Goal: Task Accomplishment & Management: Manage account settings

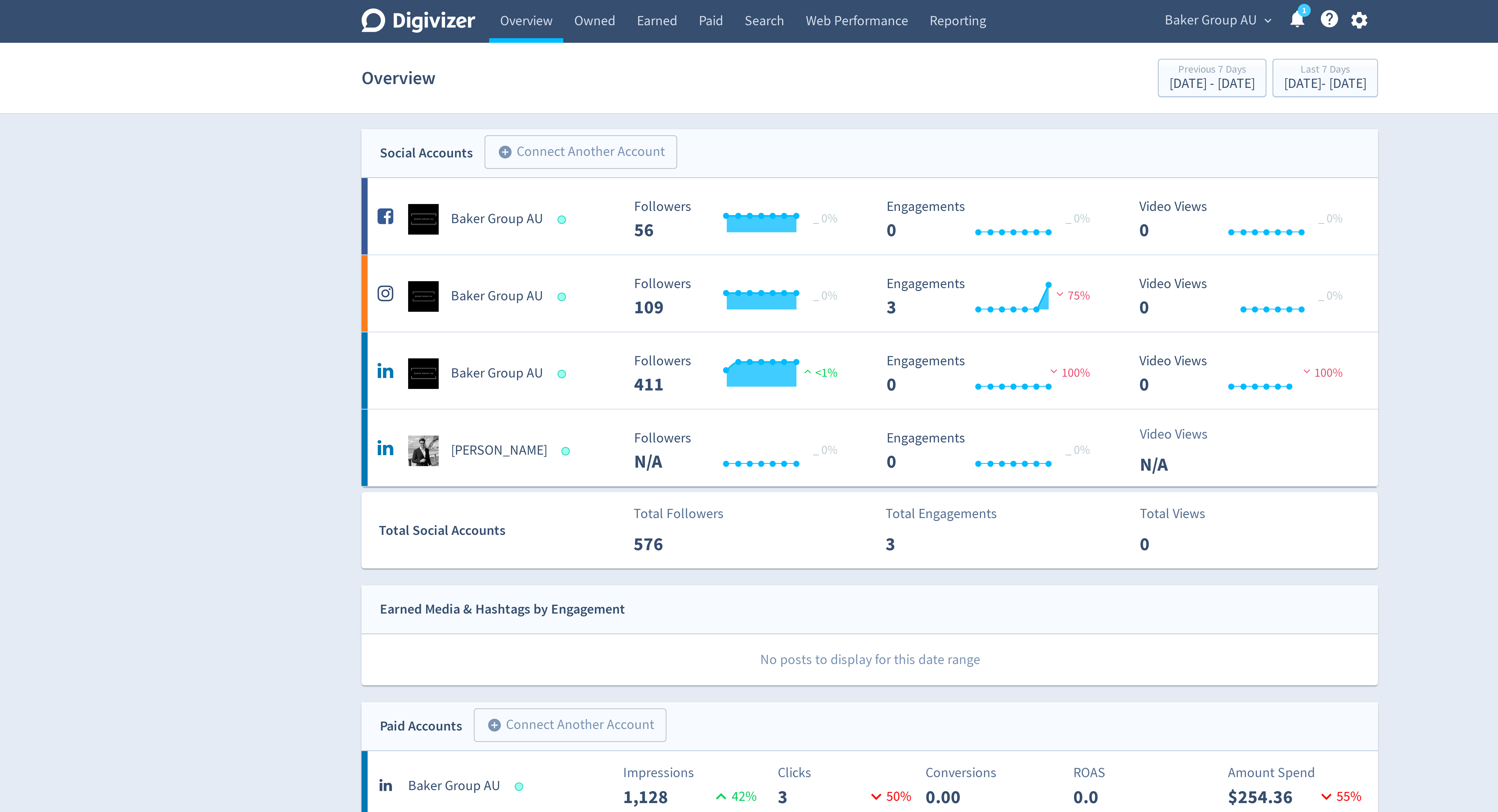
click at [652, 17] on section "Overview Previous 7 Days Aug 27, 2025 - Sep 2, 2025 Last 7 Days Sep 3, 2025 - S…" at bounding box center [749, 26] width 1498 height 24
click at [653, 14] on section "Overview Previous 7 Days Aug 27, 2025 - Sep 2, 2025 Last 7 Days Sep 3, 2025 - S…" at bounding box center [749, 26] width 1498 height 24
click at [656, 9] on link "Owned" at bounding box center [657, 7] width 21 height 14
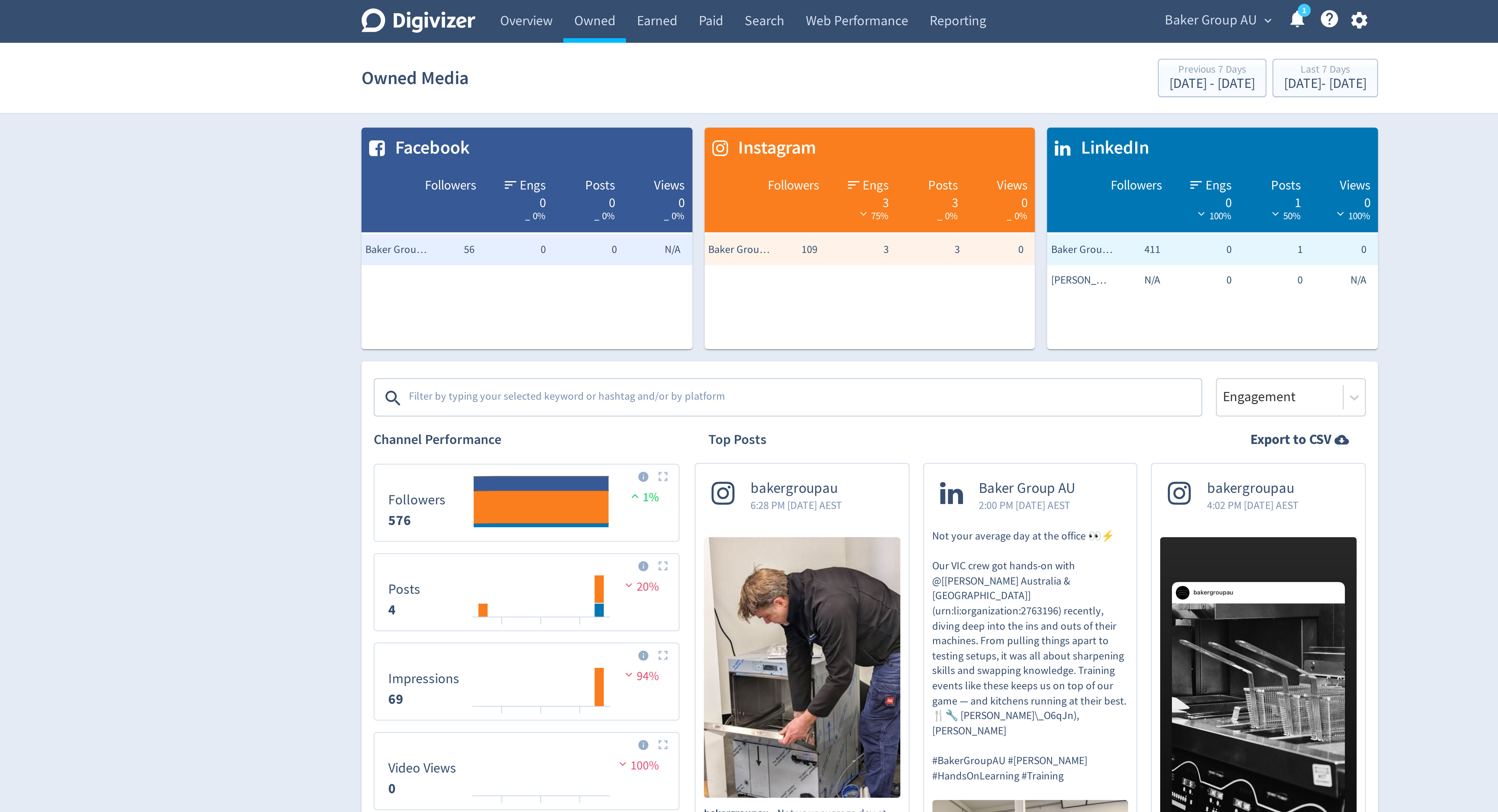
click at [627, 16] on section "Owned Media Previous 7 Days Aug 27, 2025 - Sep 2, 2025 Last 7 Days Sep 3, 2025 …" at bounding box center [749, 26] width 1498 height 24
click at [632, 14] on section "Owned Media Previous 7 Days Aug 27, 2025 - Sep 2, 2025 Last 7 Days Sep 3, 2025 …" at bounding box center [749, 26] width 1498 height 24
click at [632, 12] on link "Overview" at bounding box center [635, 7] width 24 height 14
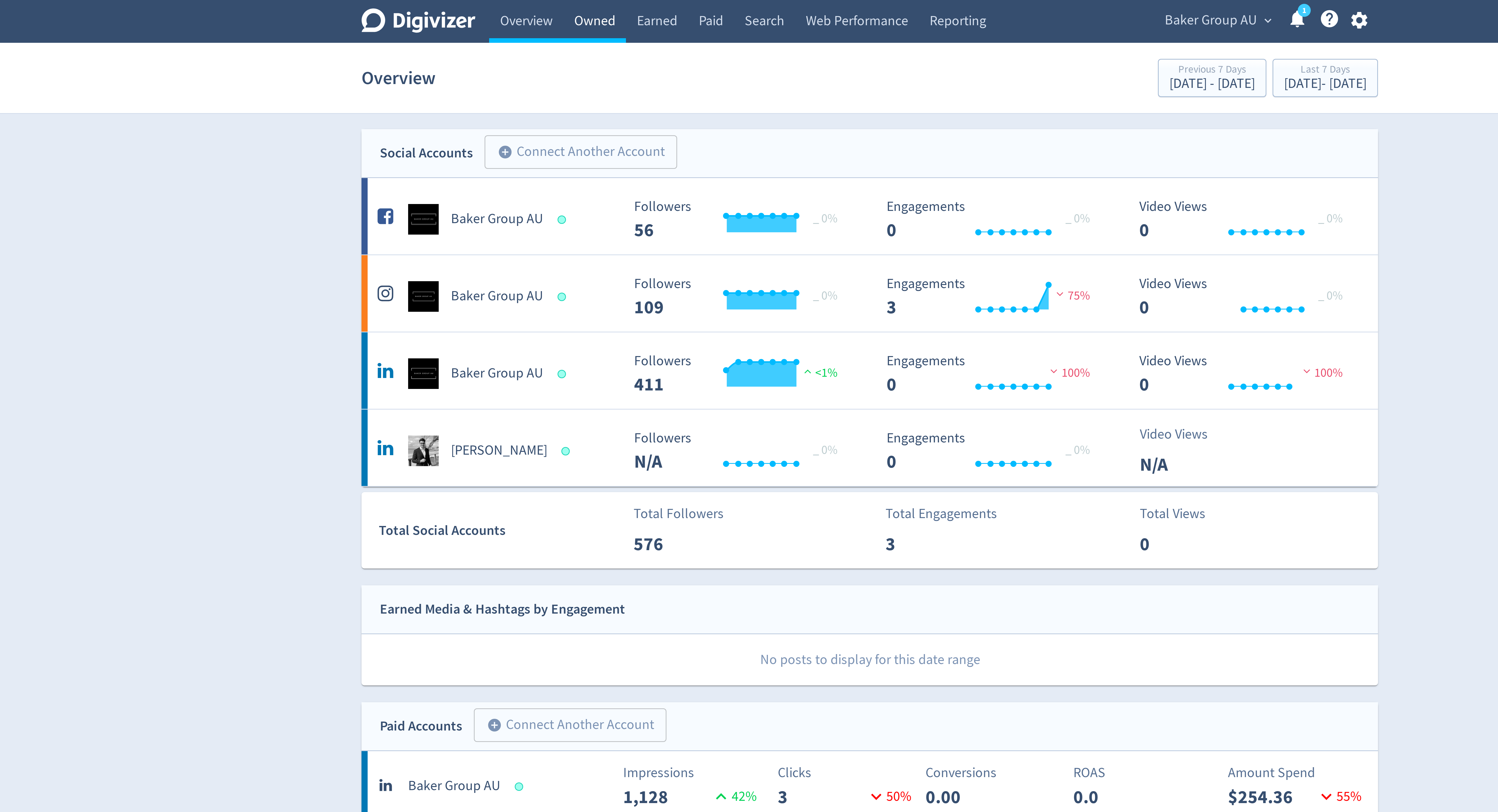
click at [658, 9] on link "Owned" at bounding box center [657, 7] width 21 height 14
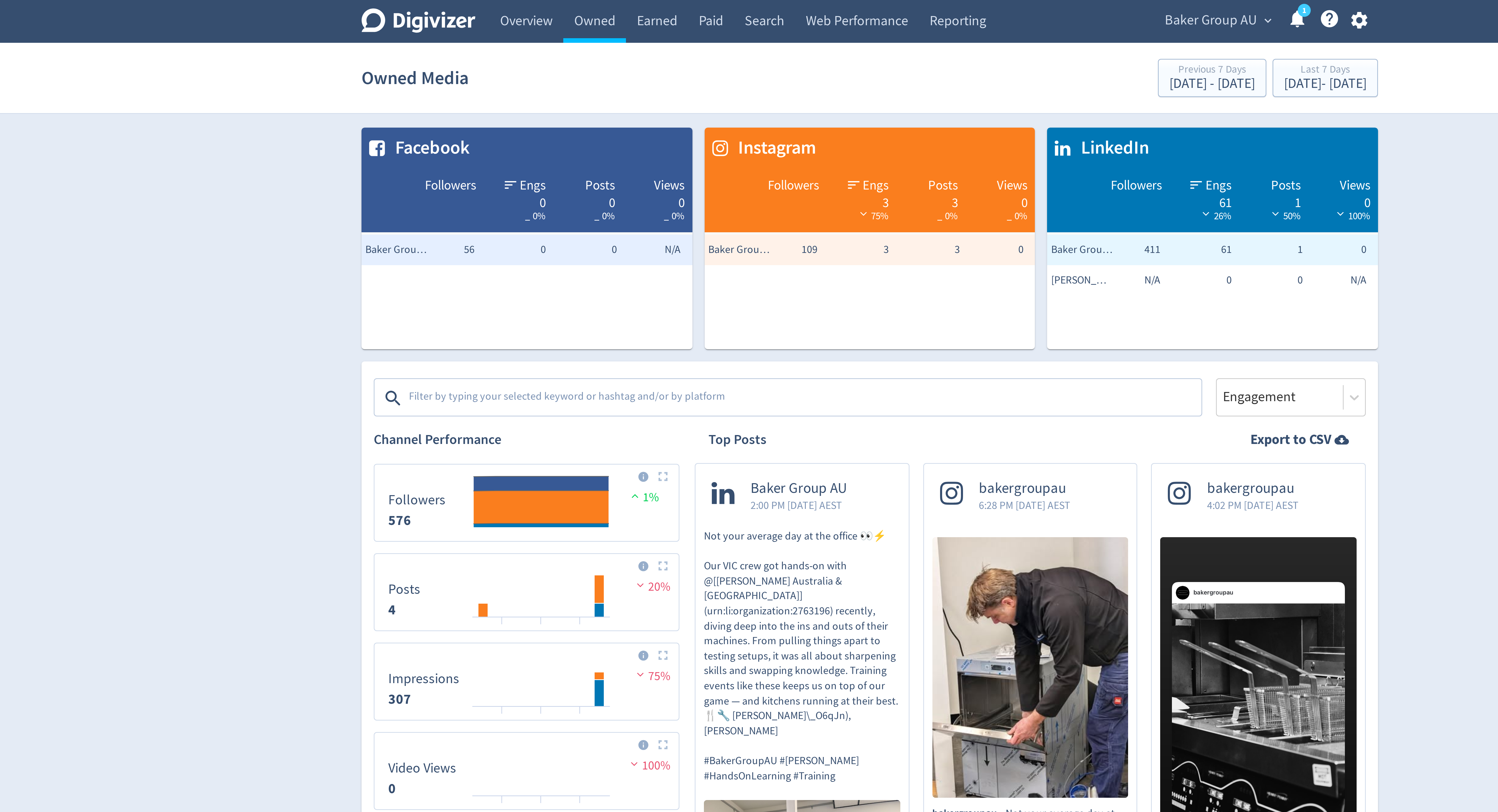
click at [869, 2] on div "[PERSON_NAME] Group AU expand_more 1 Help Center - Searchable support on using …" at bounding box center [880, 7] width 77 height 14
click at [865, 7] on span "Baker Group AU" at bounding box center [862, 7] width 31 height 8
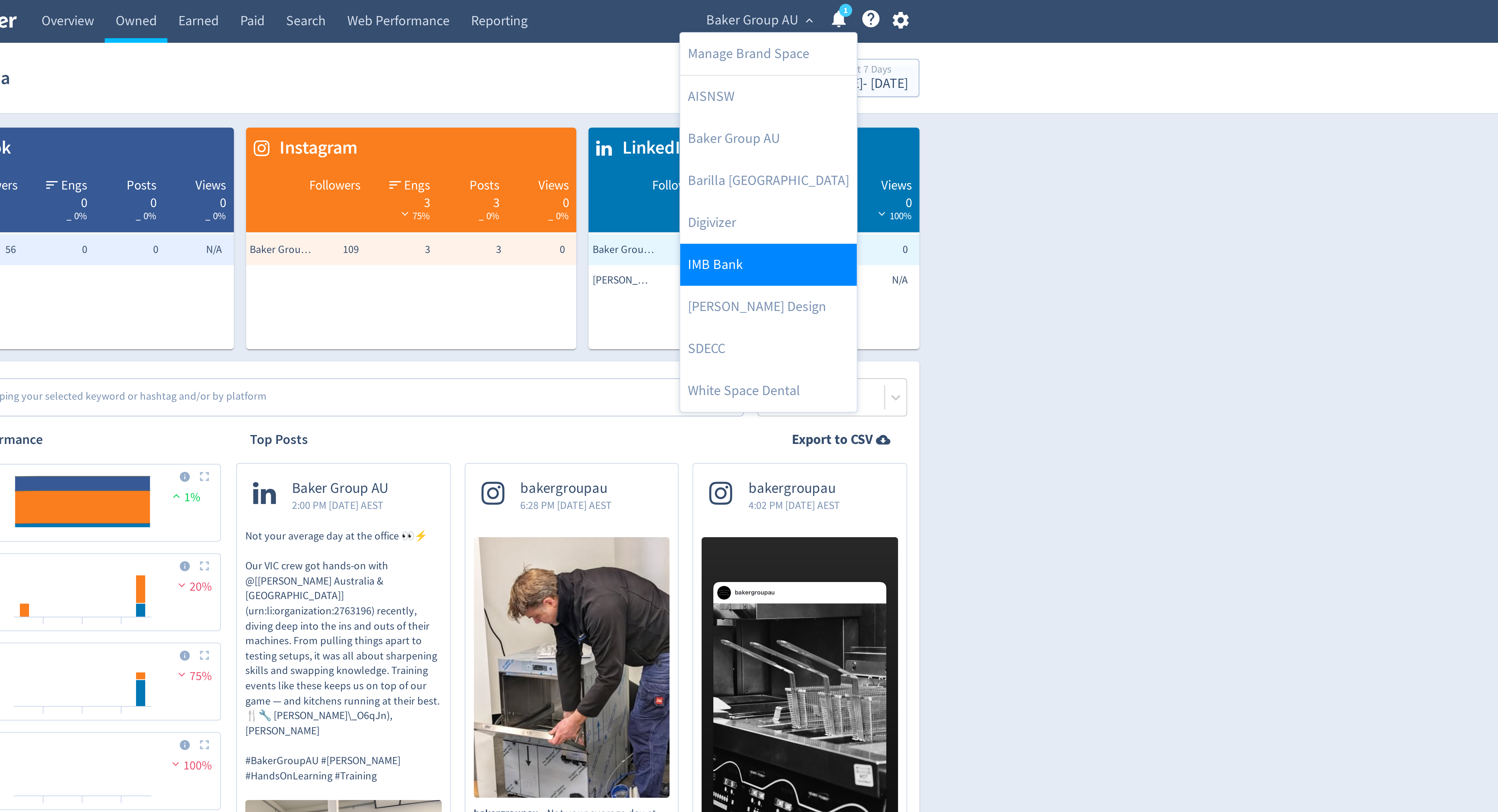
click at [857, 84] on link "IMB Bank" at bounding box center [868, 88] width 59 height 14
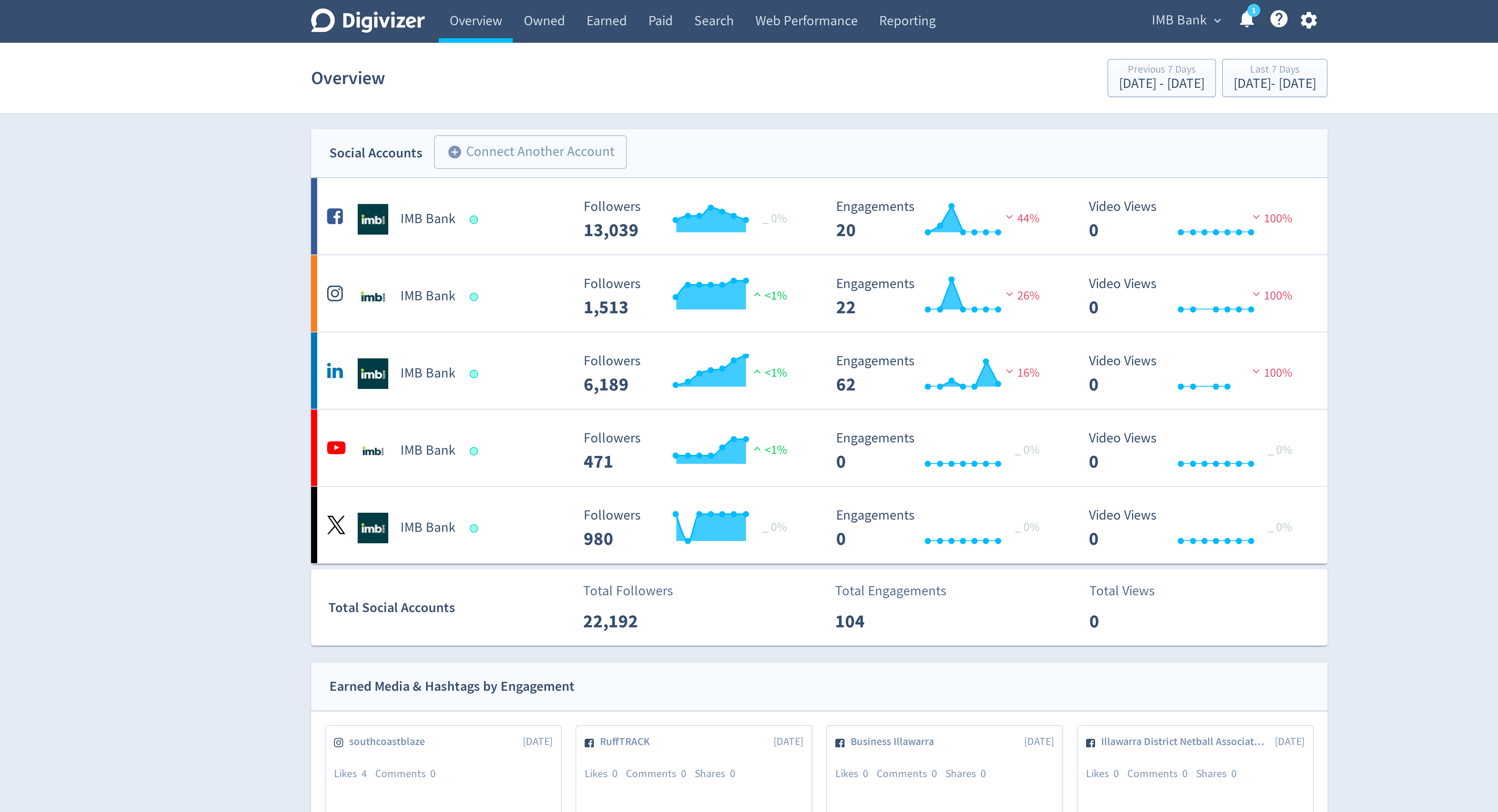
click at [874, 4] on span "IMB Bank" at bounding box center [869, 7] width 18 height 8
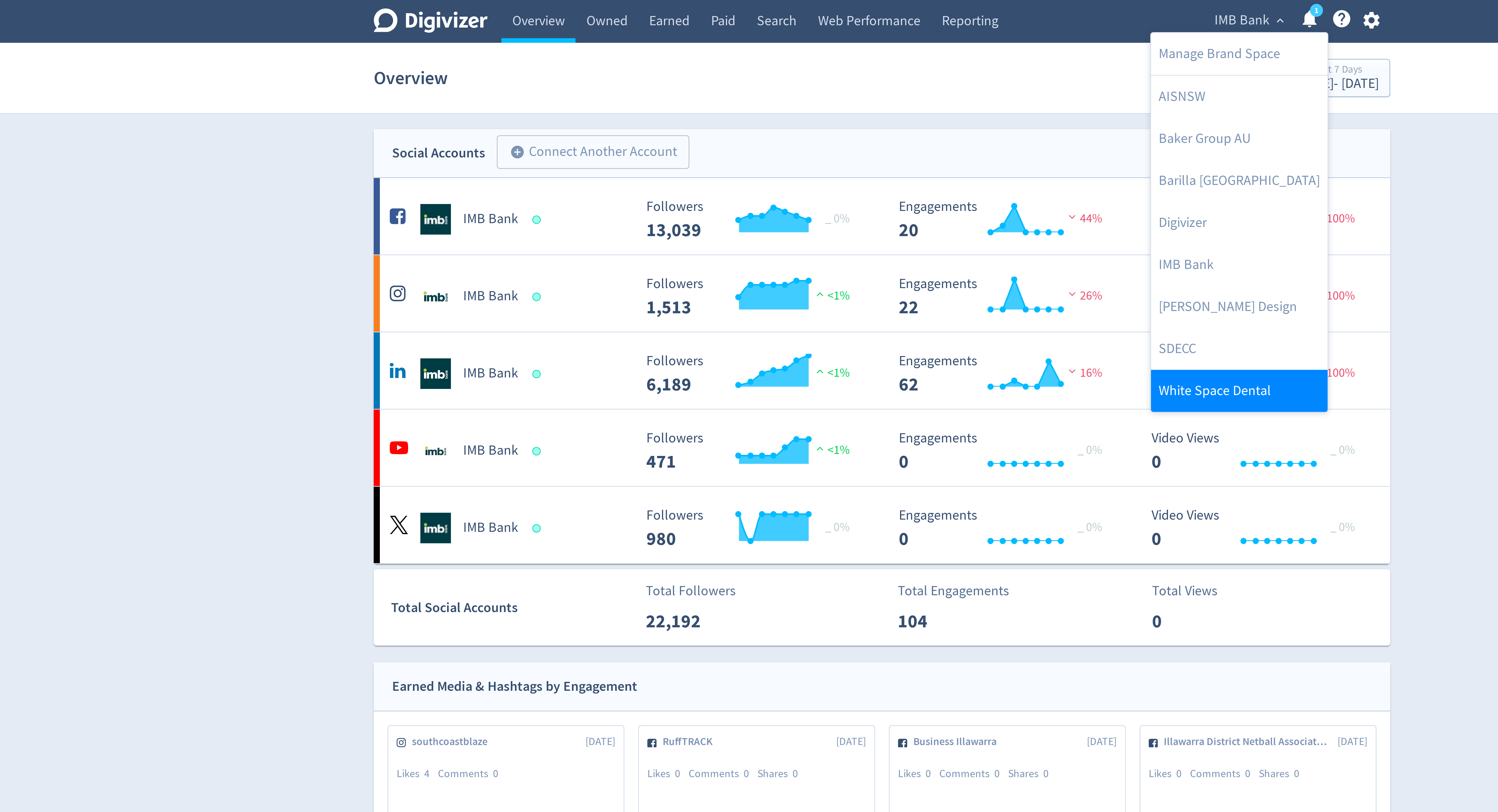
click at [867, 127] on link "White Space Dental" at bounding box center [868, 130] width 59 height 14
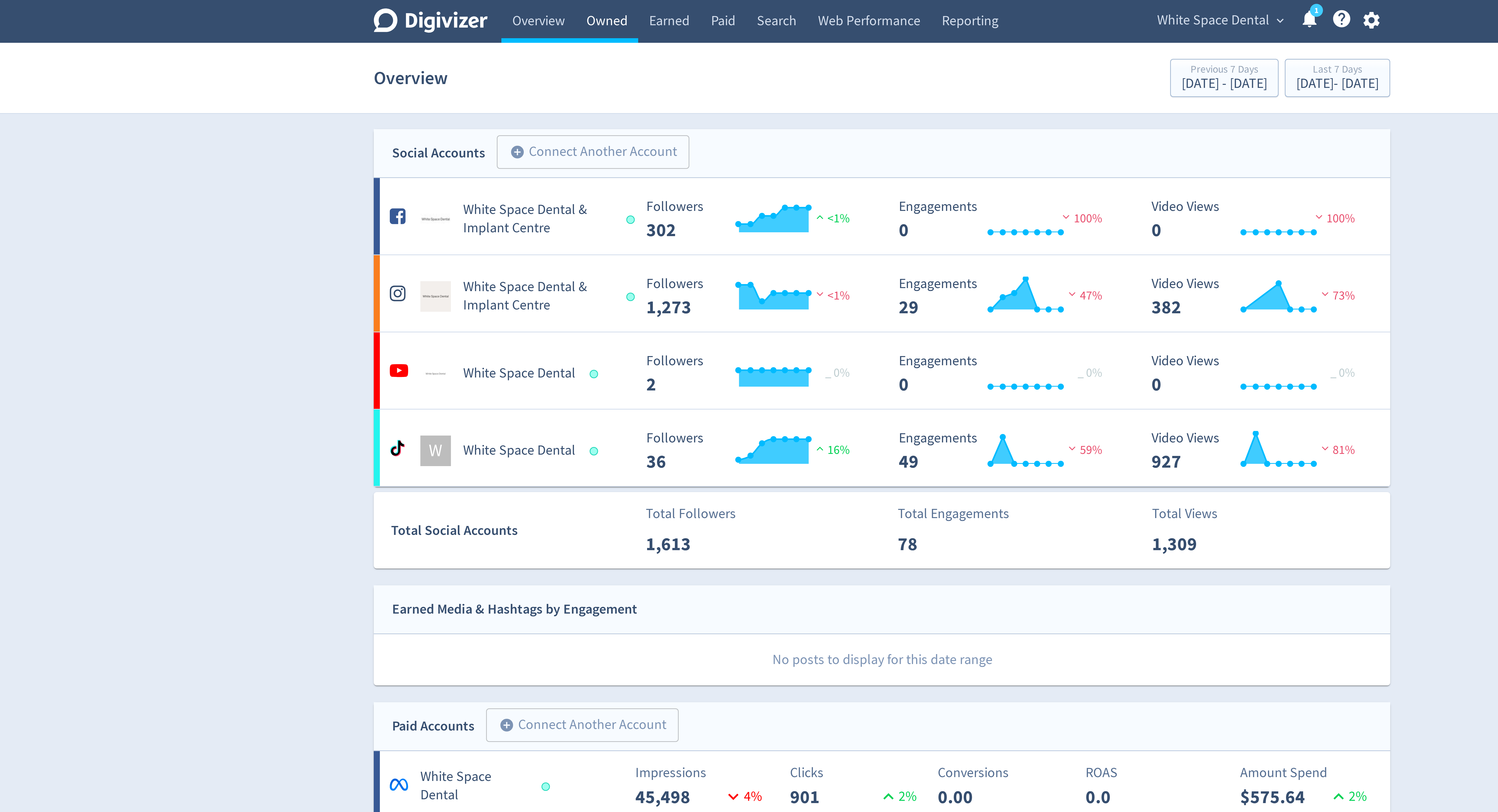
click at [658, 10] on link "Owned" at bounding box center [657, 7] width 21 height 14
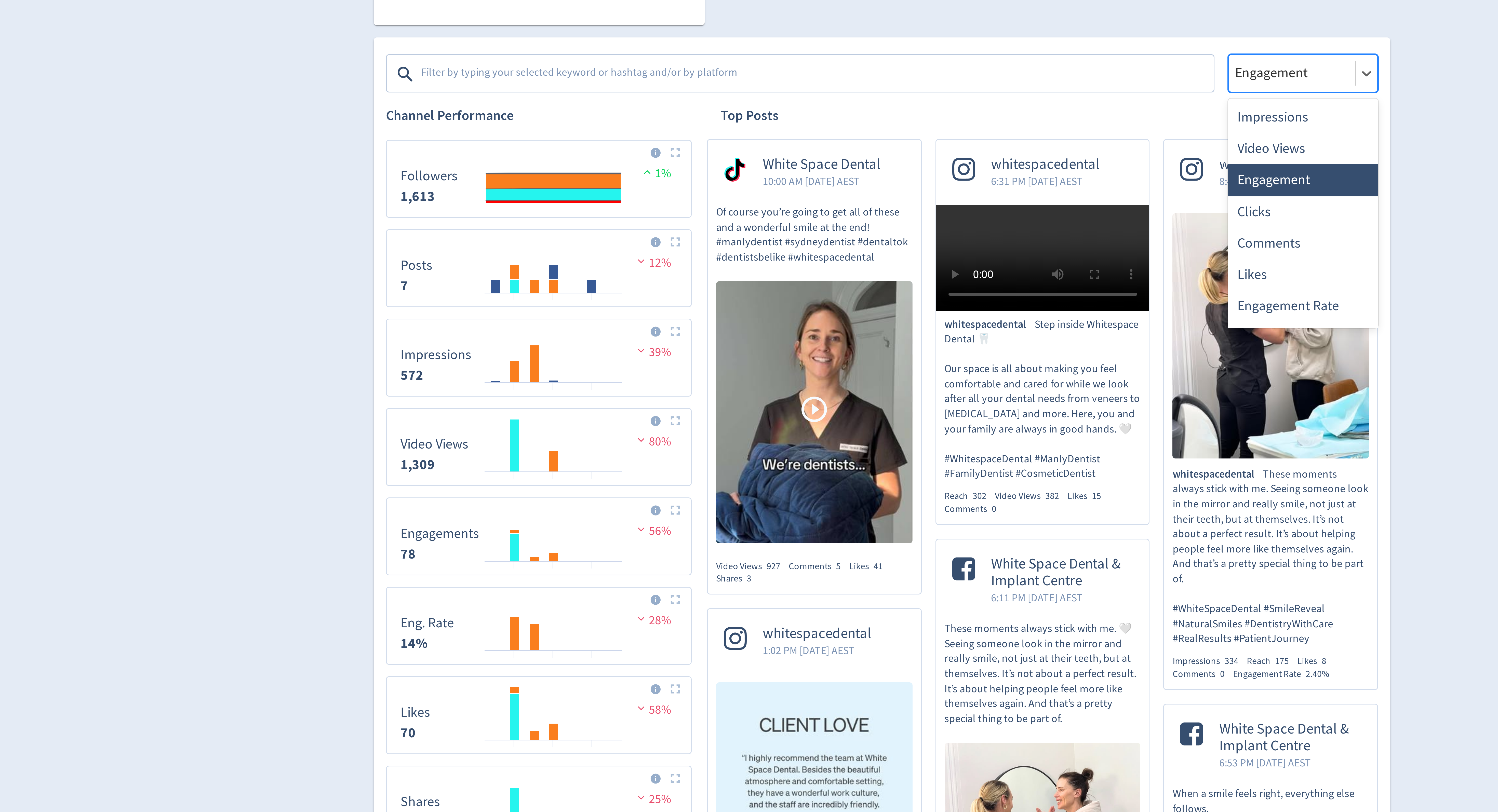
click at [884, 208] on div at bounding box center [885, 210] width 39 height 7
click at [883, 223] on div "Impressions" at bounding box center [890, 225] width 50 height 10
